Goal: Information Seeking & Learning: Learn about a topic

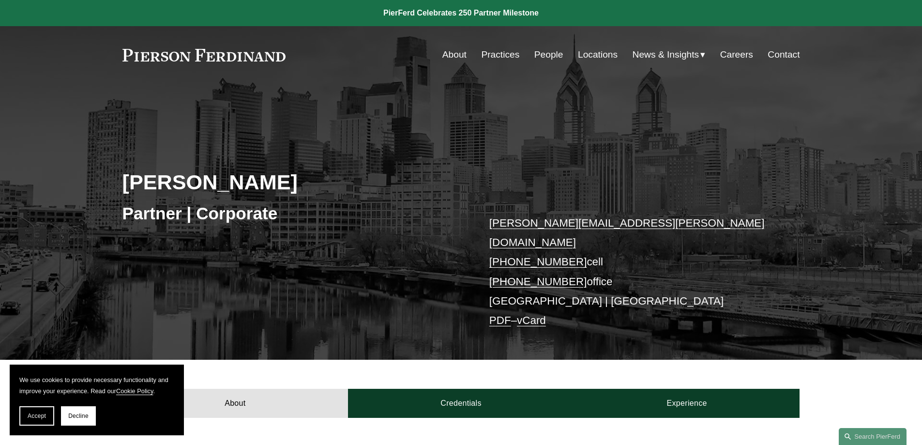
click at [541, 52] on link "People" at bounding box center [548, 54] width 29 height 18
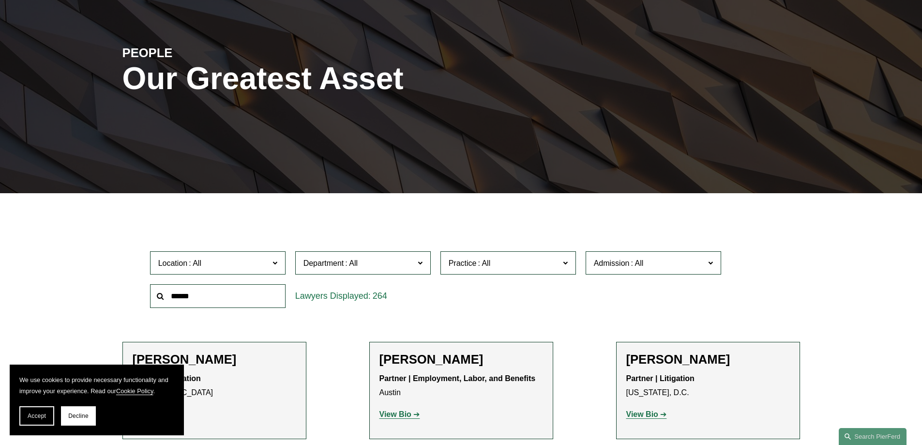
scroll to position [145, 0]
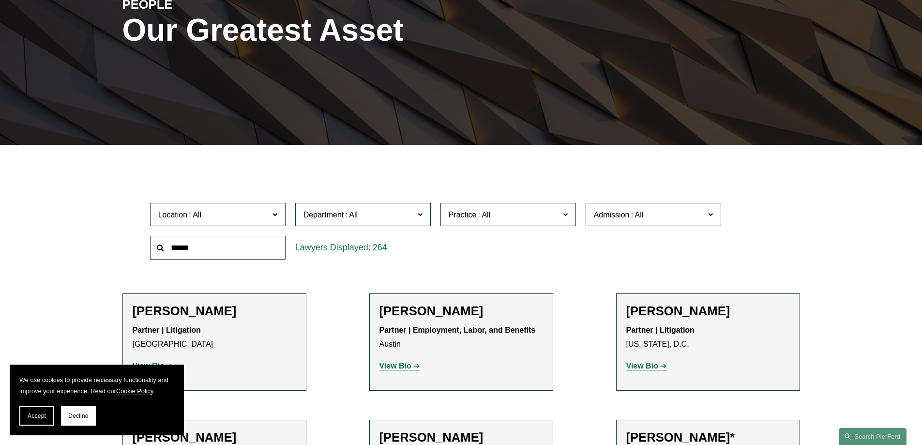
click at [259, 248] on input "text" at bounding box center [217, 248] width 135 height 24
type input "*****"
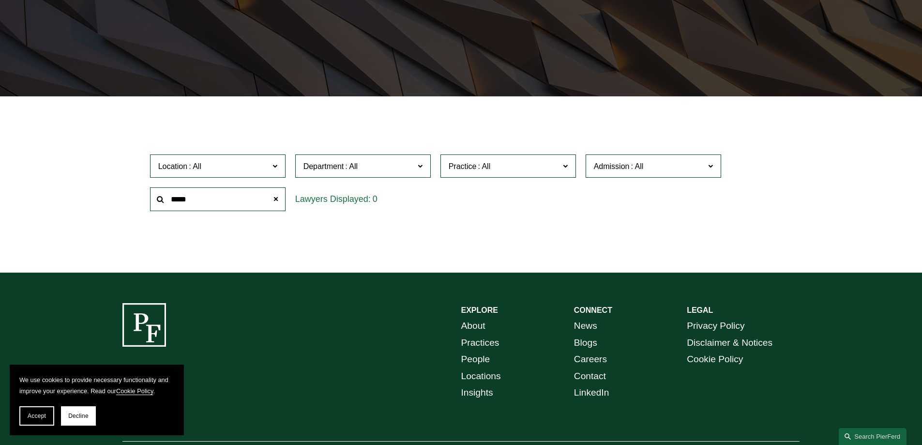
scroll to position [97, 0]
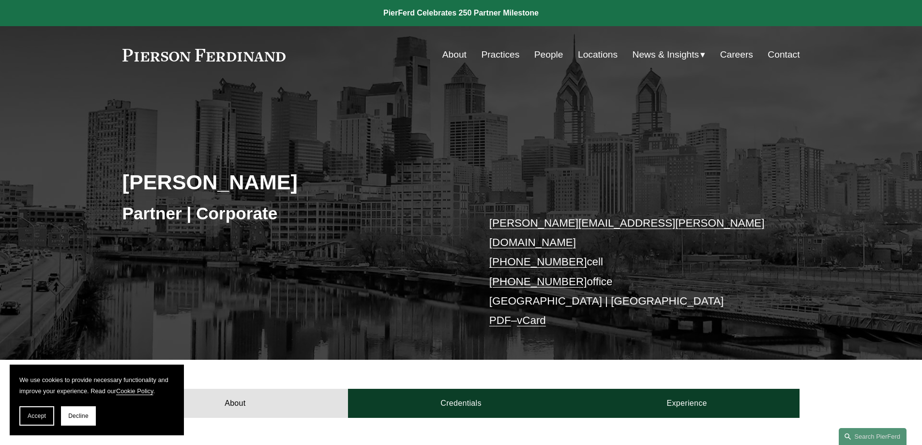
click at [544, 55] on link "People" at bounding box center [548, 54] width 29 height 18
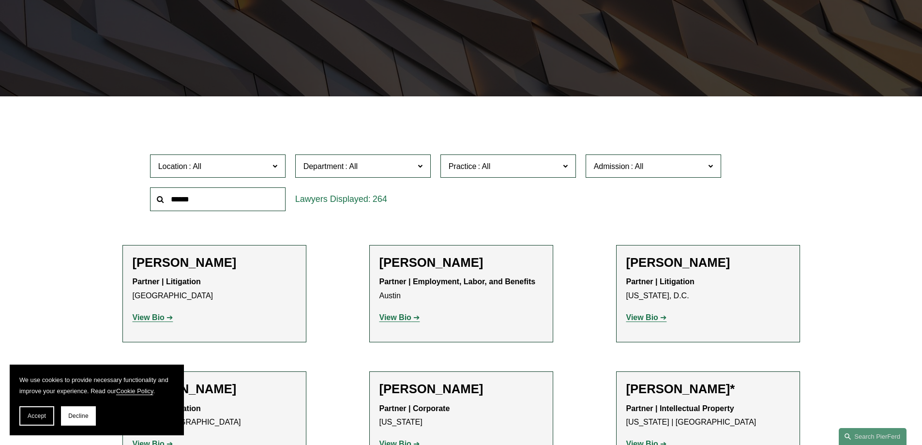
scroll to position [242, 0]
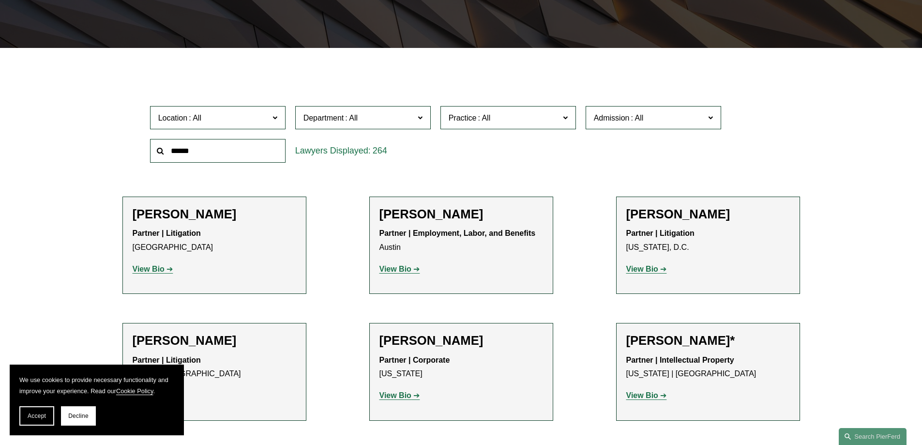
click at [276, 118] on span at bounding box center [274, 117] width 5 height 13
click at [0, 0] on link "Philadelphia" at bounding box center [0, 0] width 0 height 0
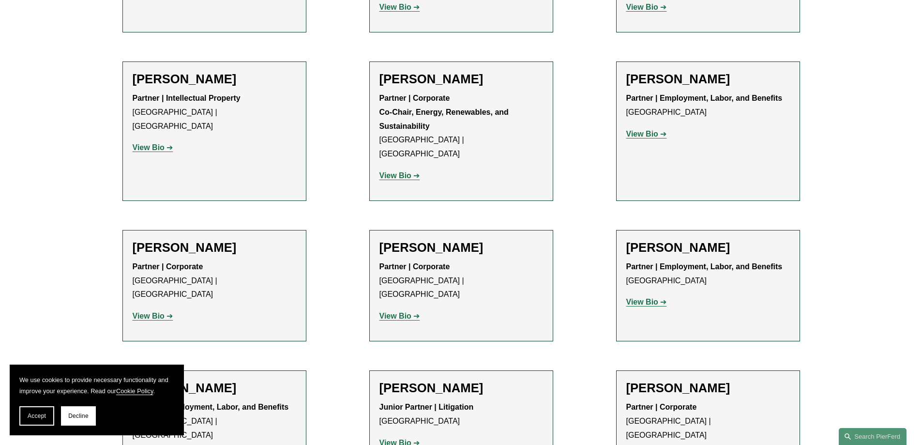
scroll to position [1258, 0]
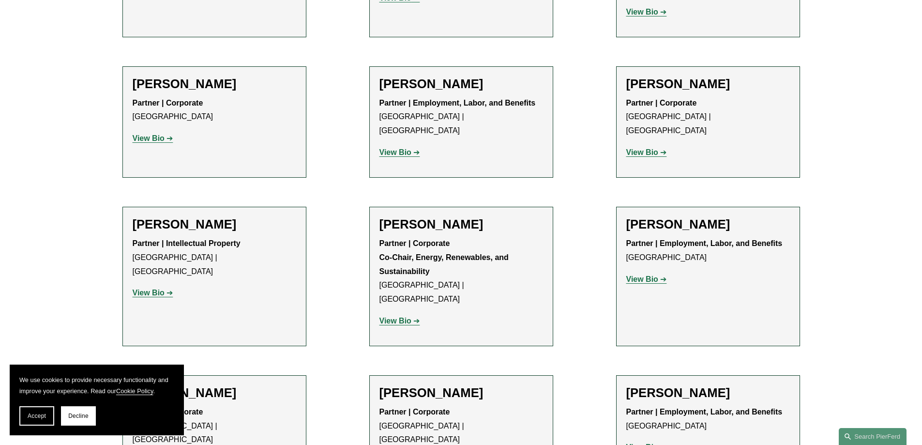
click at [639, 148] on strong "View Bio" at bounding box center [642, 152] width 32 height 8
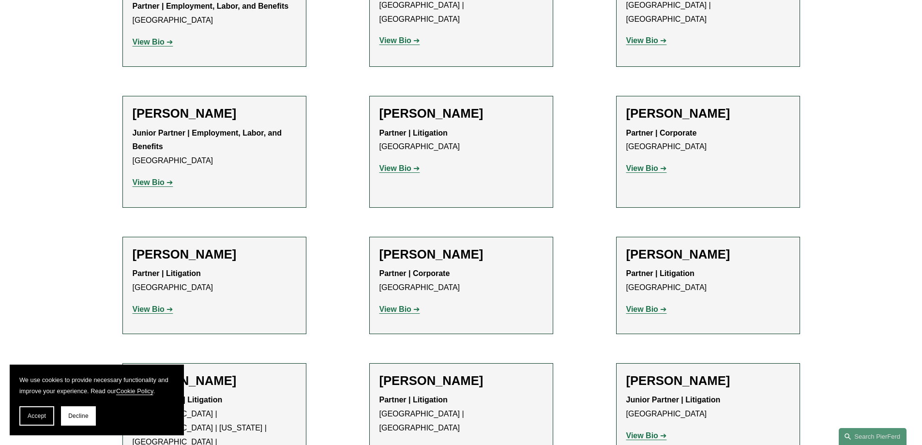
scroll to position [48, 0]
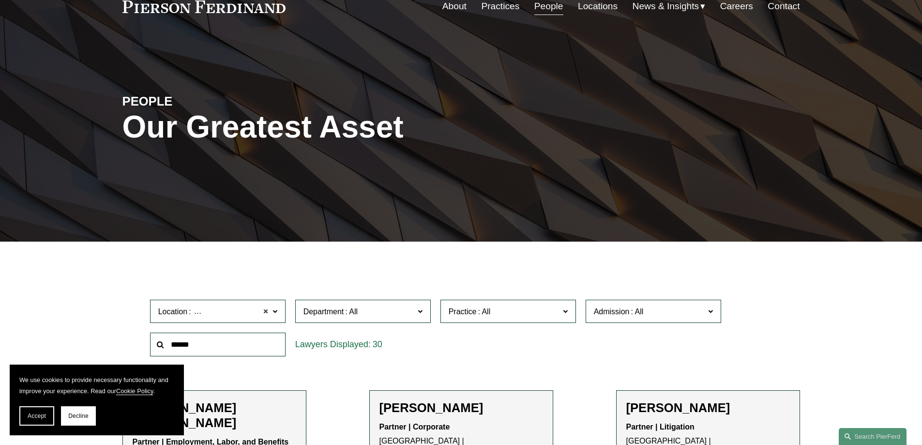
click at [265, 312] on span at bounding box center [266, 311] width 6 height 13
click at [566, 312] on span at bounding box center [564, 310] width 5 height 13
click at [0, 0] on link "Bankruptcy, Financial Restructuring, and Reorganization" at bounding box center [0, 0] width 0 height 0
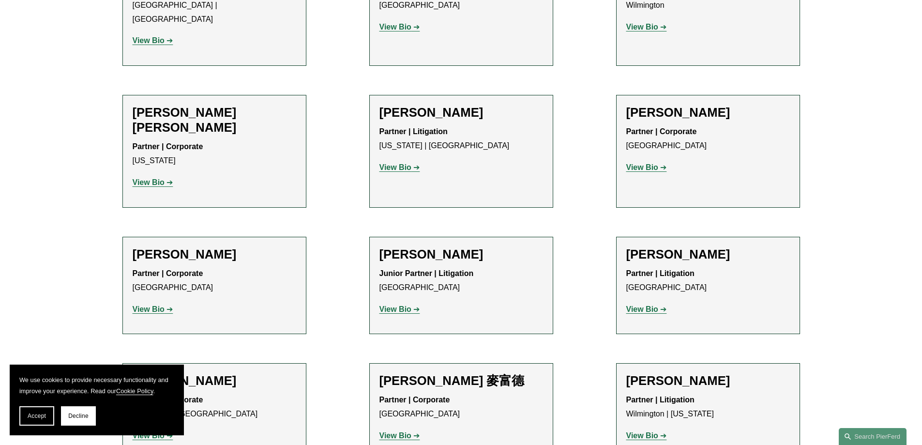
scroll to position [145, 0]
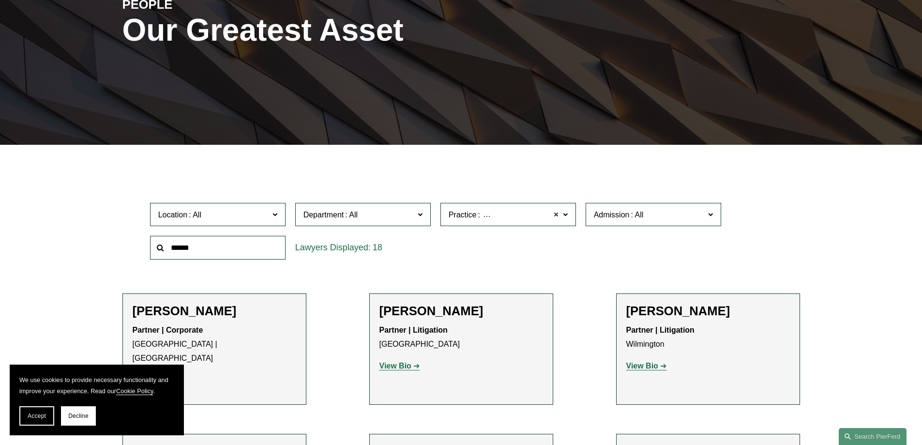
click at [557, 215] on span at bounding box center [557, 214] width 6 height 13
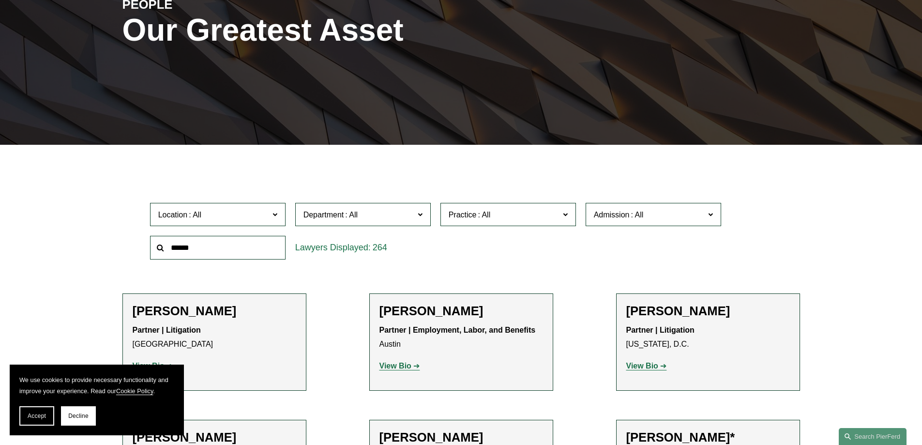
click at [564, 214] on span at bounding box center [564, 214] width 5 height 13
click at [0, 0] on link "Banking and Financial Services" at bounding box center [0, 0] width 0 height 0
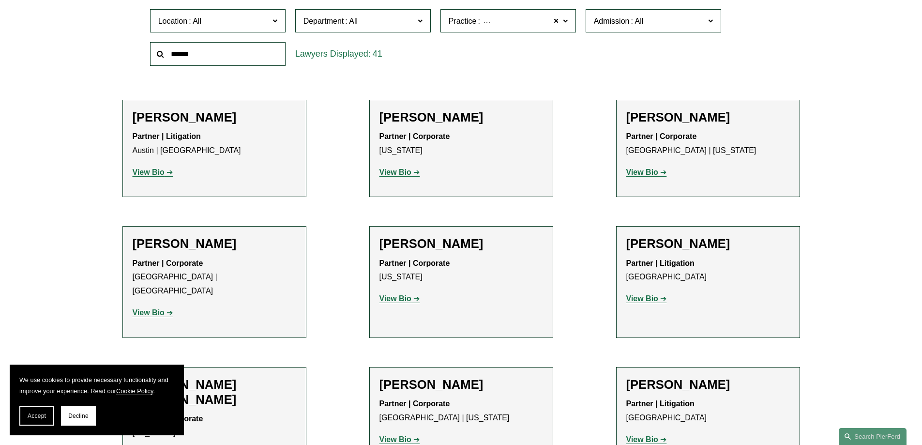
scroll to position [387, 0]
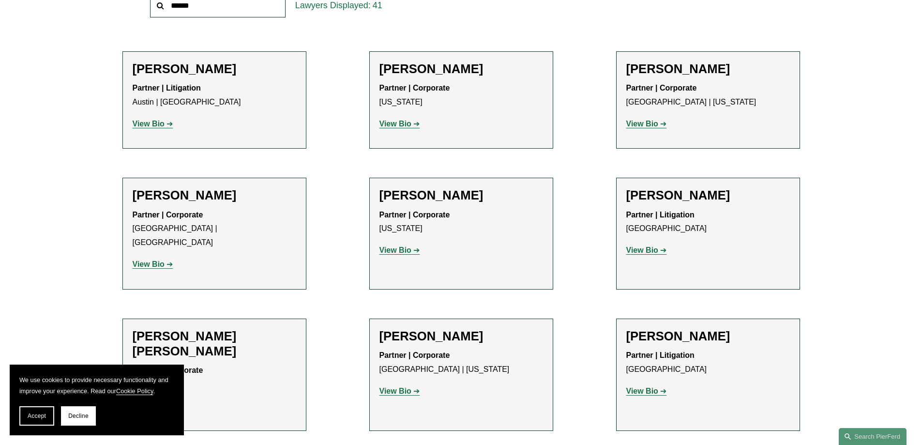
click at [160, 260] on strong "View Bio" at bounding box center [149, 264] width 32 height 8
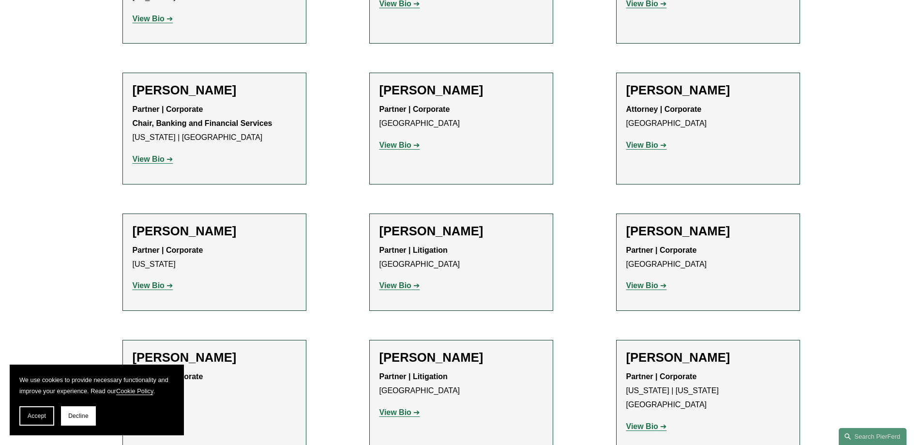
scroll to position [823, 0]
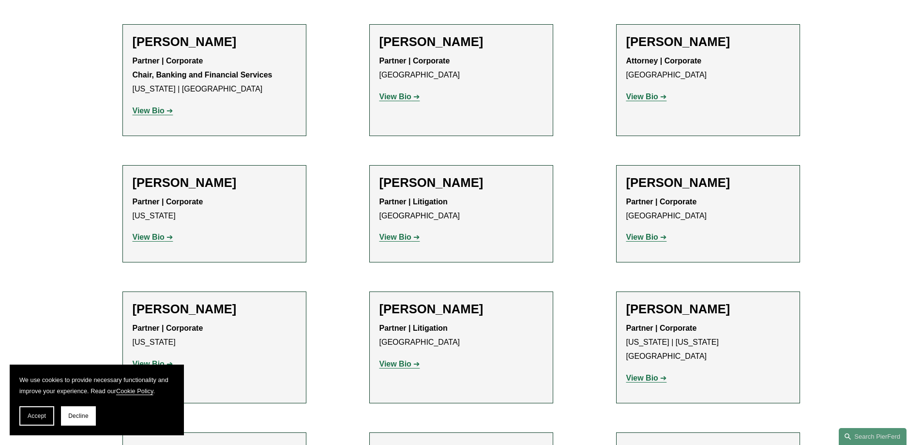
click at [396, 92] on strong "View Bio" at bounding box center [395, 96] width 32 height 8
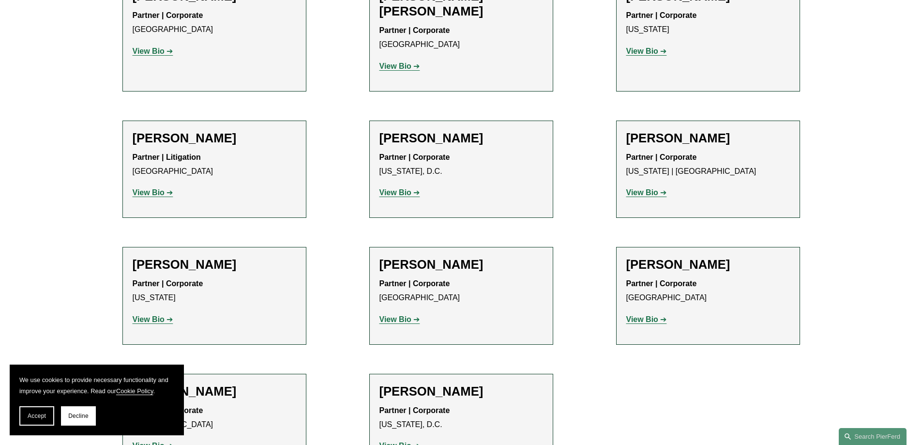
scroll to position [1887, 0]
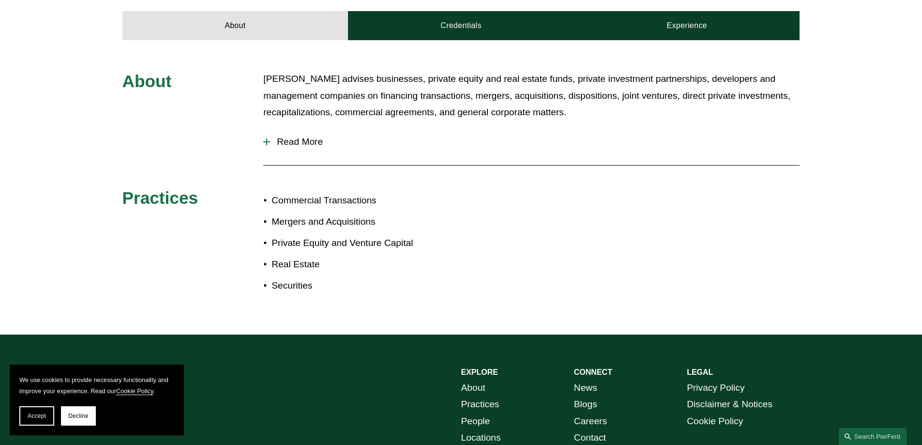
scroll to position [484, 0]
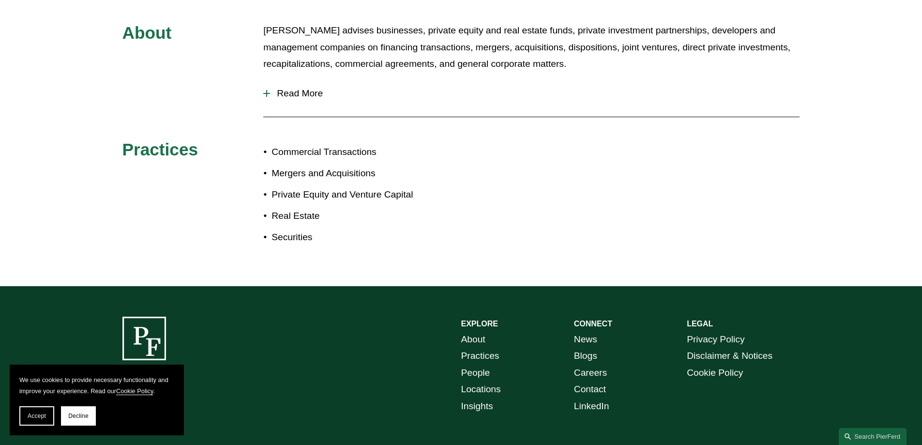
click at [317, 88] on span "Read More" at bounding box center [534, 93] width 529 height 11
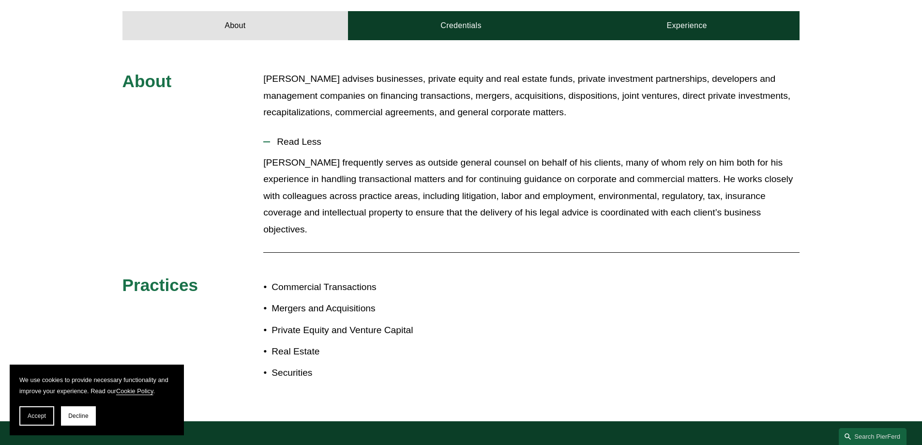
scroll to position [339, 0]
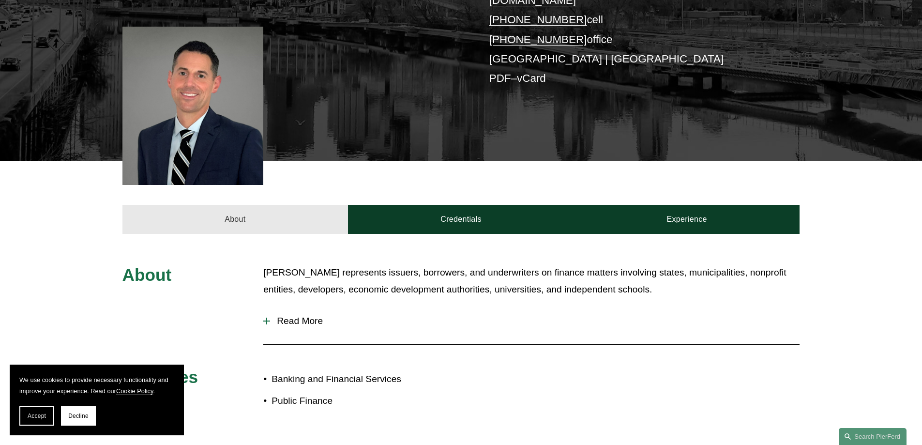
scroll to position [290, 0]
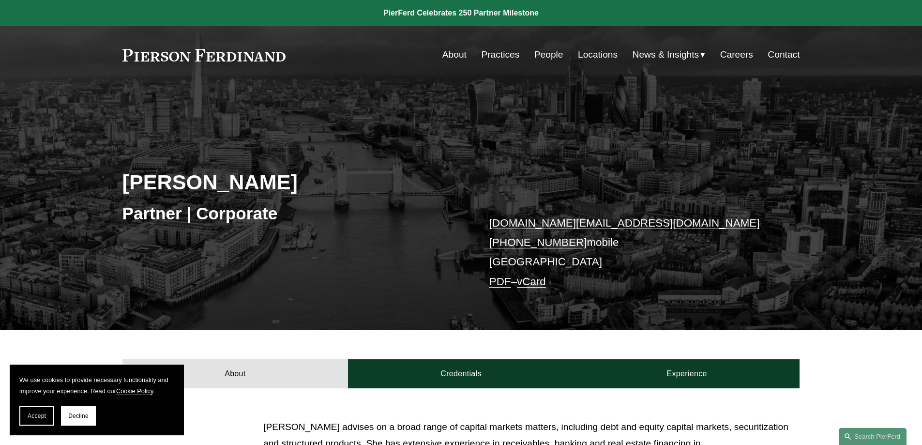
scroll to position [145, 0]
